Goal: Information Seeking & Learning: Understand process/instructions

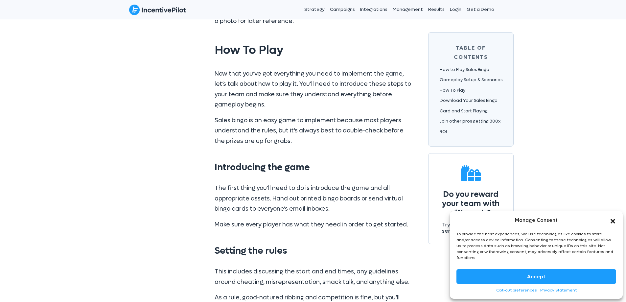
click at [549, 274] on button "Accept" at bounding box center [536, 276] width 160 height 15
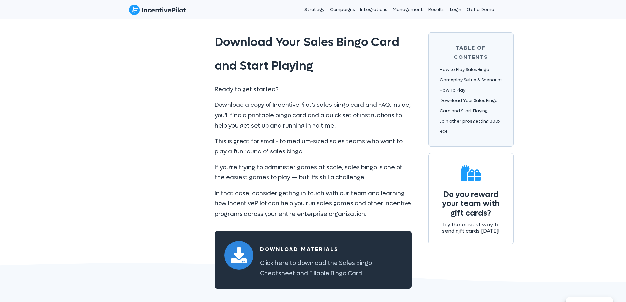
scroll to position [3089, 0]
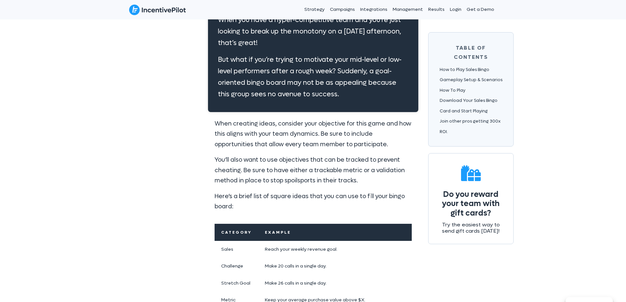
scroll to position [1084, 0]
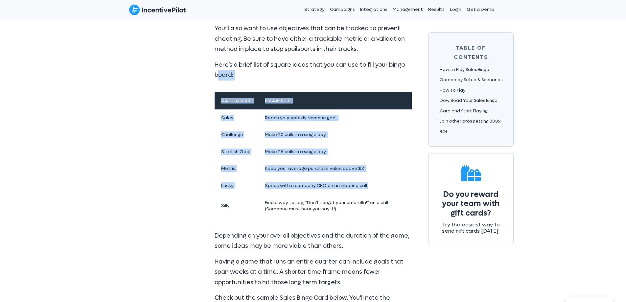
drag, startPoint x: 212, startPoint y: 127, endPoint x: 277, endPoint y: 212, distance: 106.6
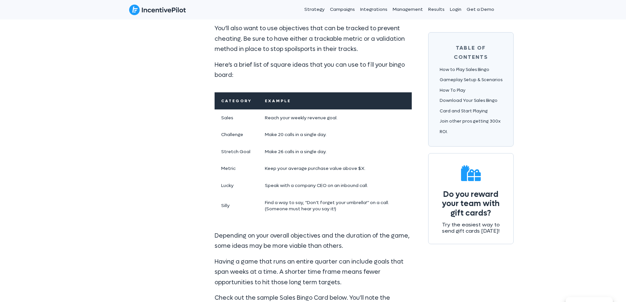
drag, startPoint x: 396, startPoint y: 211, endPoint x: 391, endPoint y: 213, distance: 5.2
click at [395, 212] on td "Example Find a way to say, “Don’t forget your umbrella!” on a call. (Someone mu…" at bounding box center [334, 205] width 153 height 23
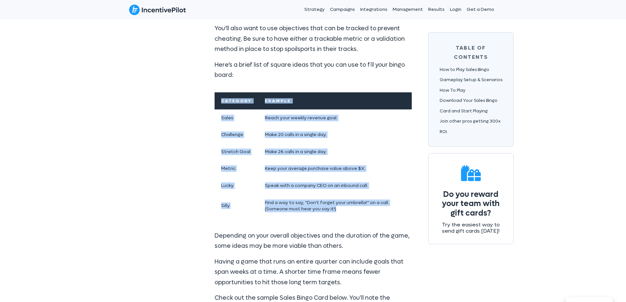
drag, startPoint x: 374, startPoint y: 215, endPoint x: 205, endPoint y: 105, distance: 201.0
copy div "Category Example Category Sales Example Reach your weekly revenue goal. Categor…"
